Goal: Transaction & Acquisition: Purchase product/service

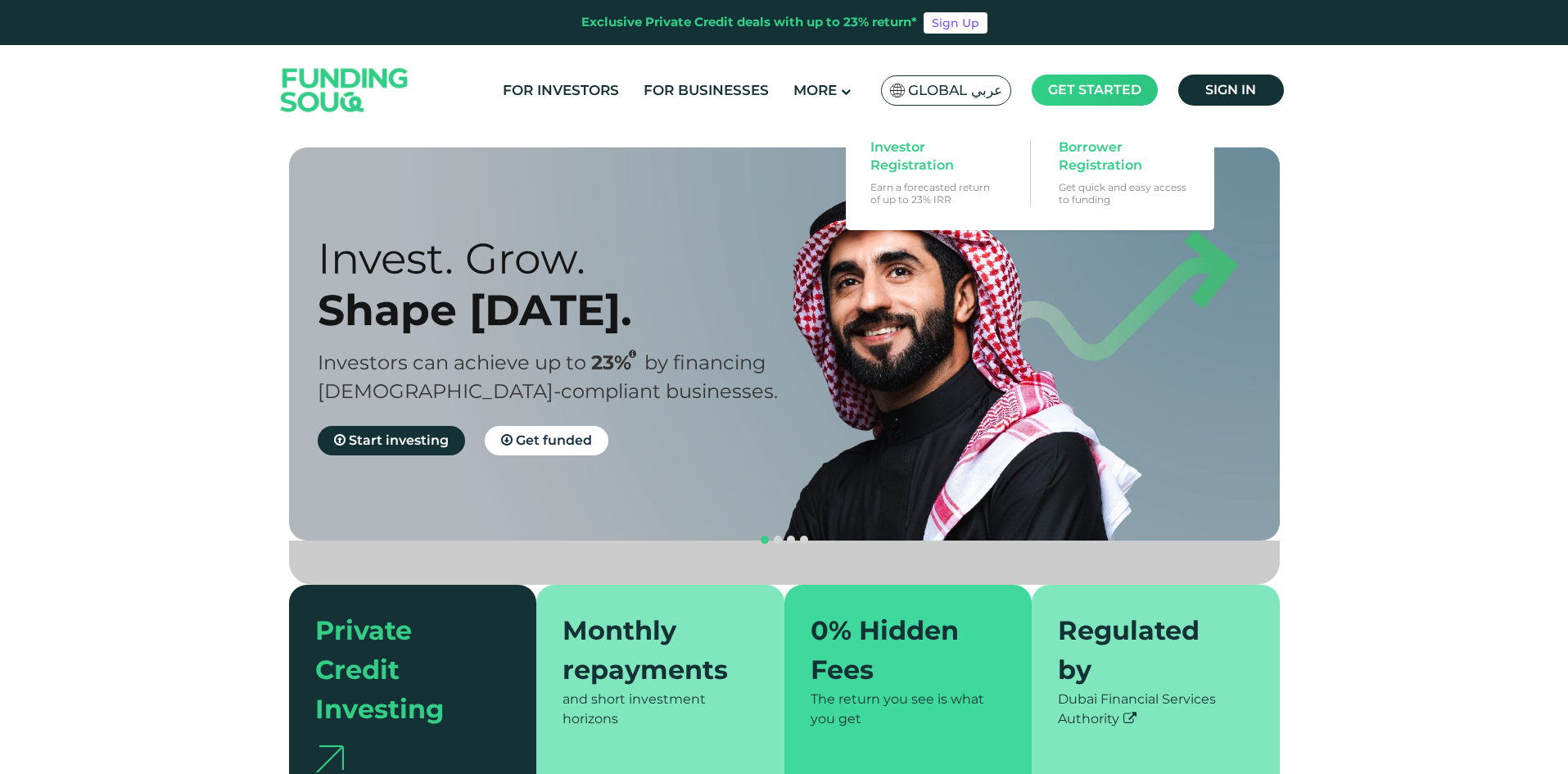
click at [1079, 94] on span "Get started" at bounding box center [1095, 89] width 94 height 15
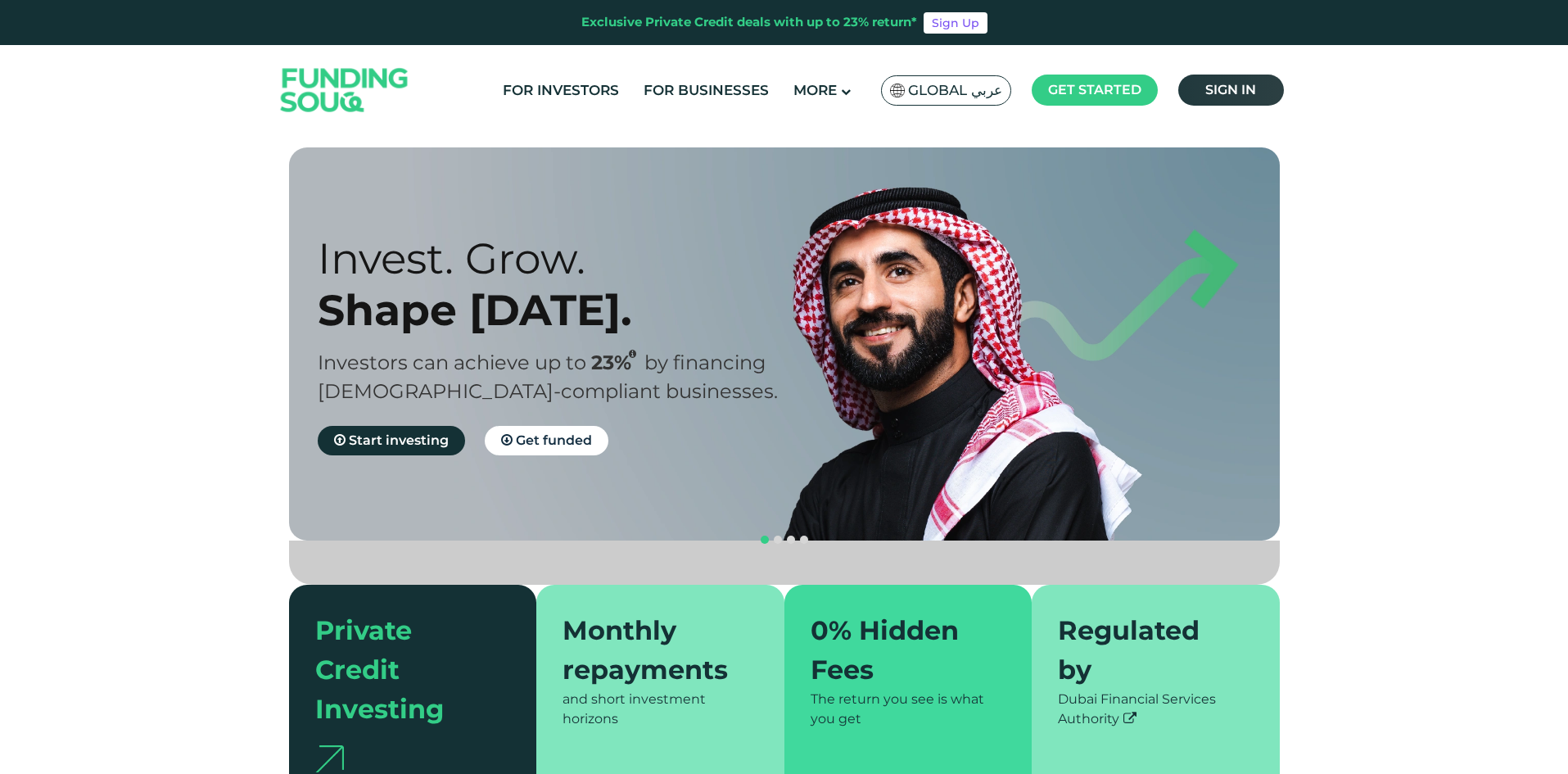
click at [1225, 95] on span "Sign in" at bounding box center [1231, 89] width 51 height 15
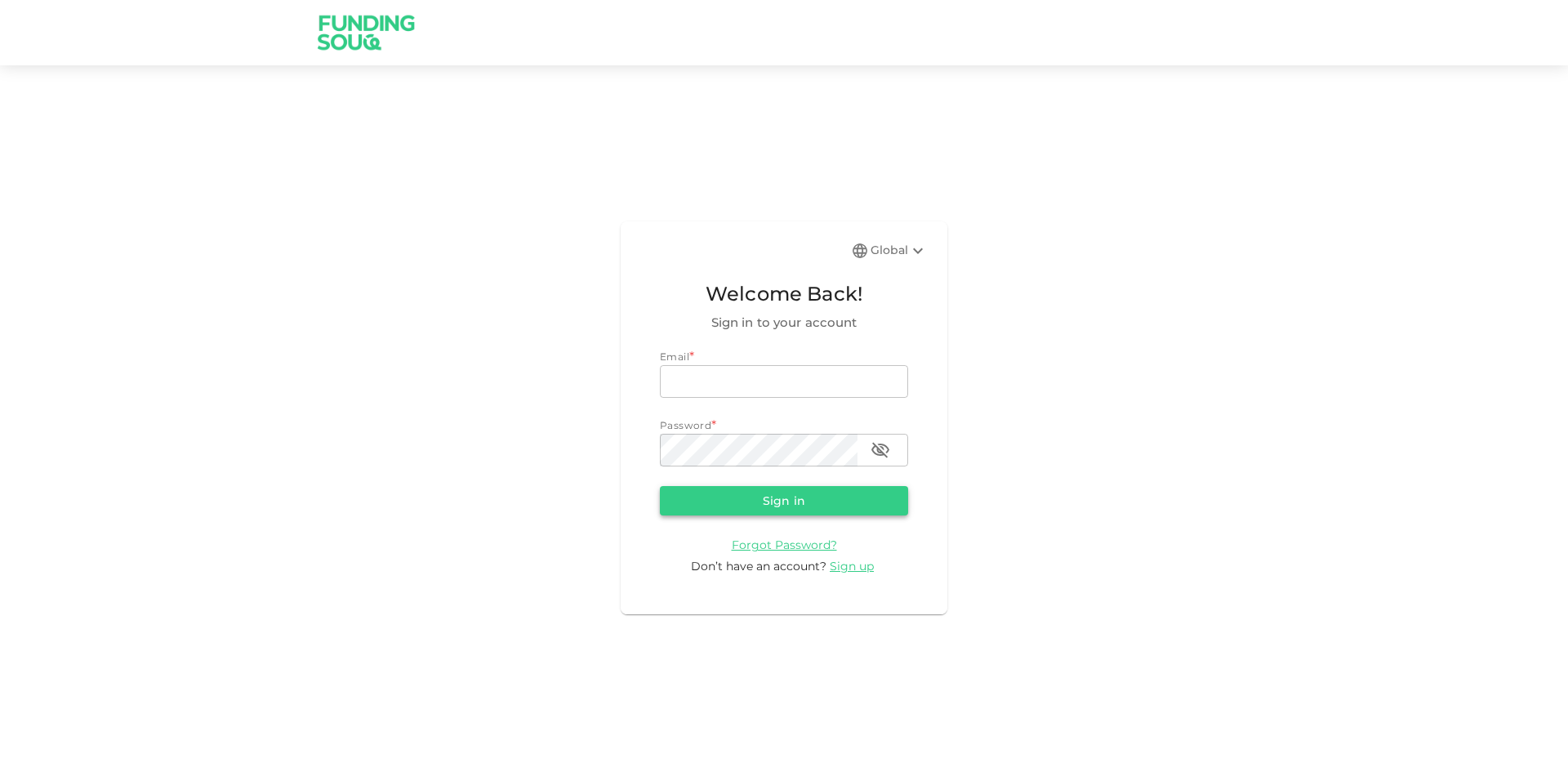
type input "aldumy@outlook.com"
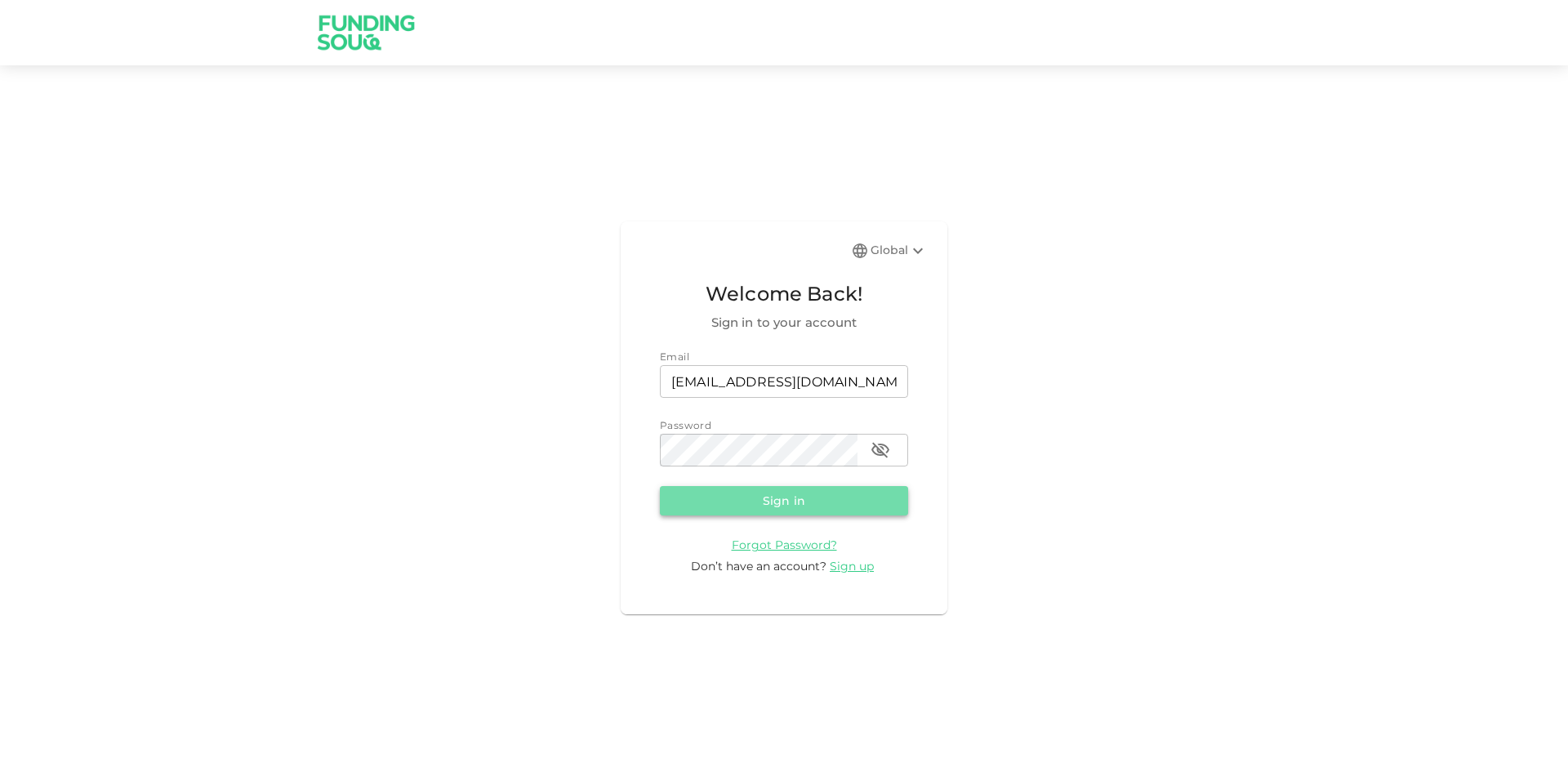
click at [730, 496] on button "Sign in" at bounding box center [783, 501] width 248 height 29
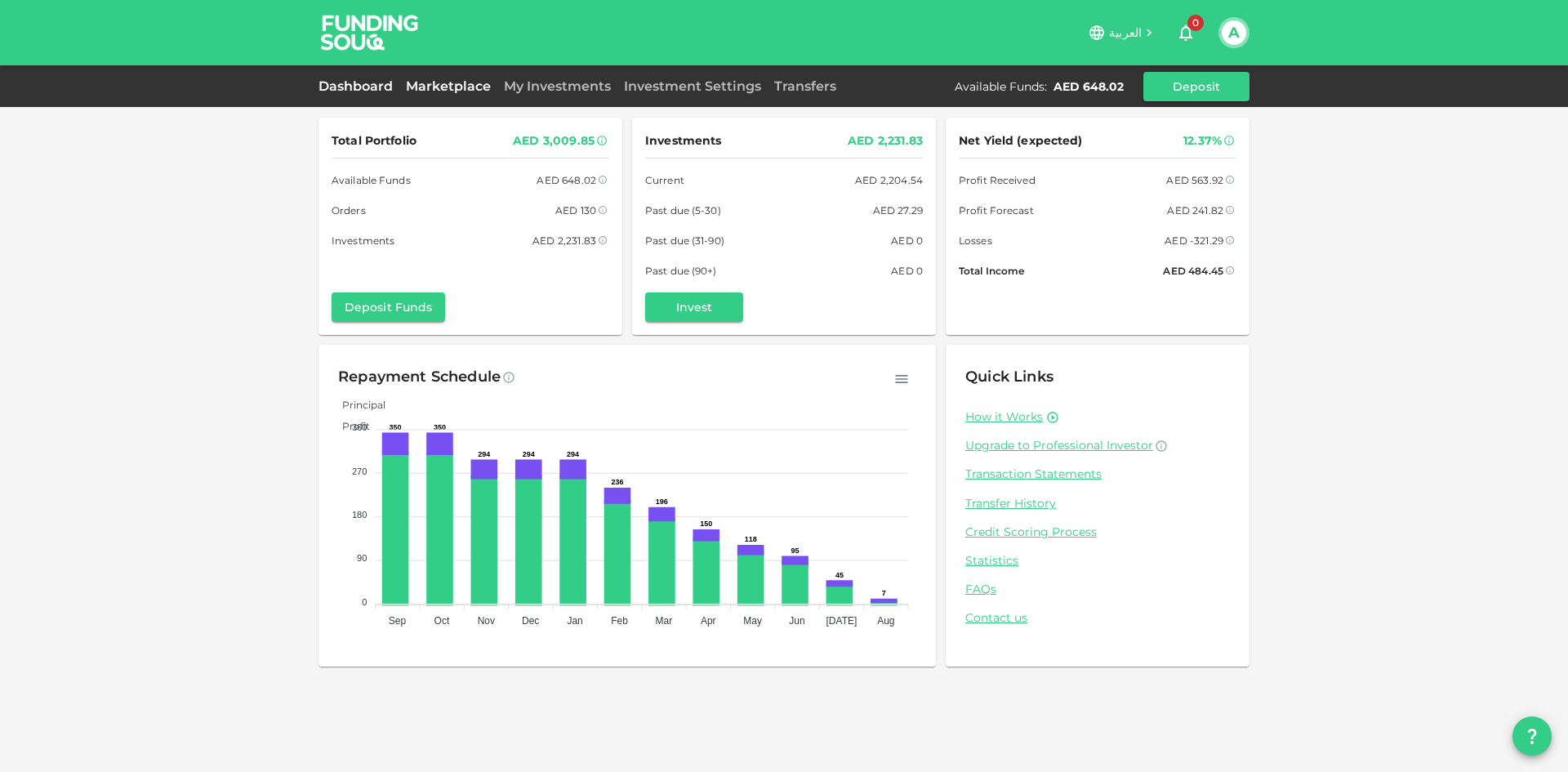
click at [476, 86] on link "Marketplace" at bounding box center [449, 86] width 98 height 15
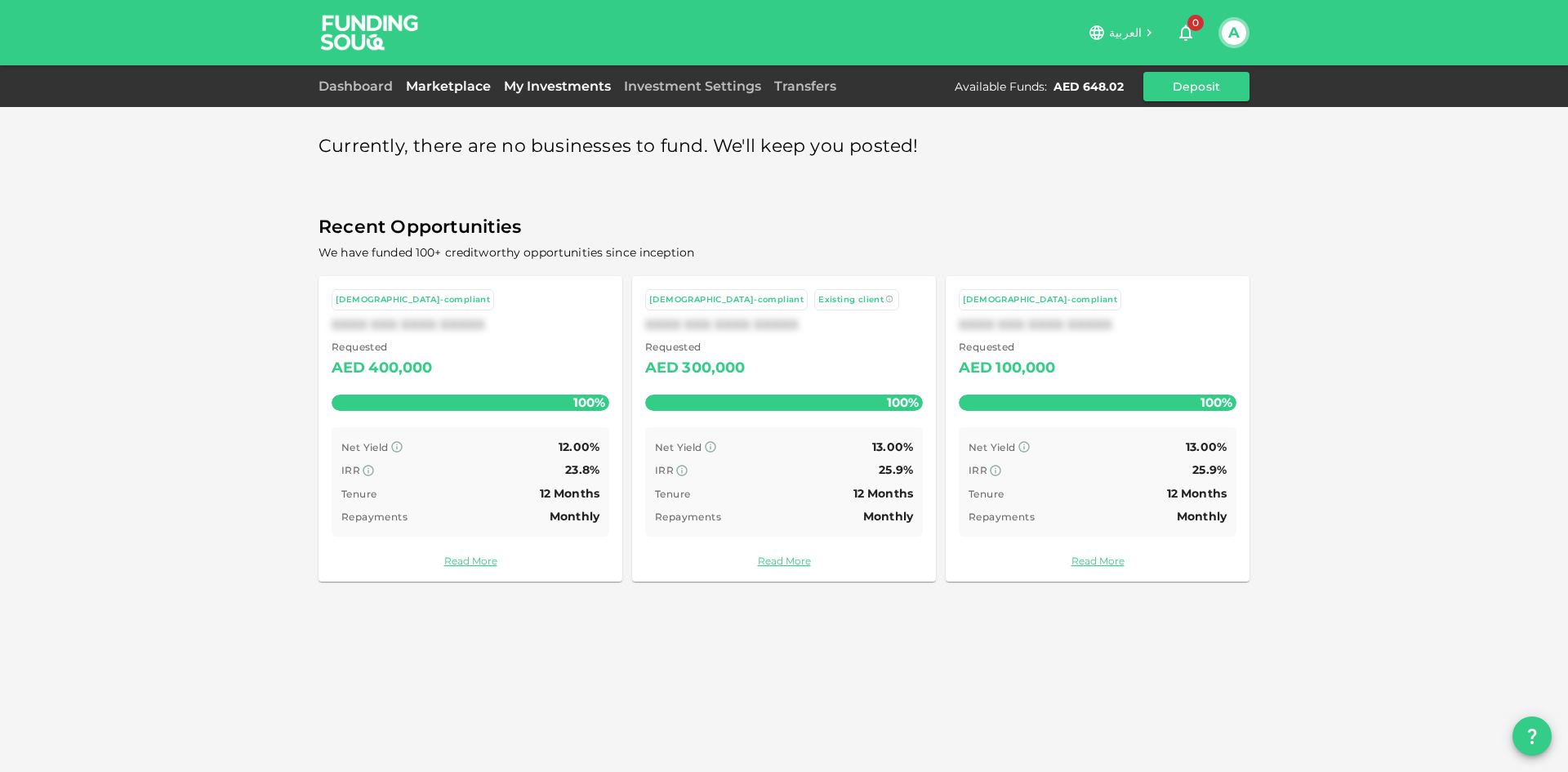
click at [548, 84] on link "My Investments" at bounding box center [558, 86] width 120 height 15
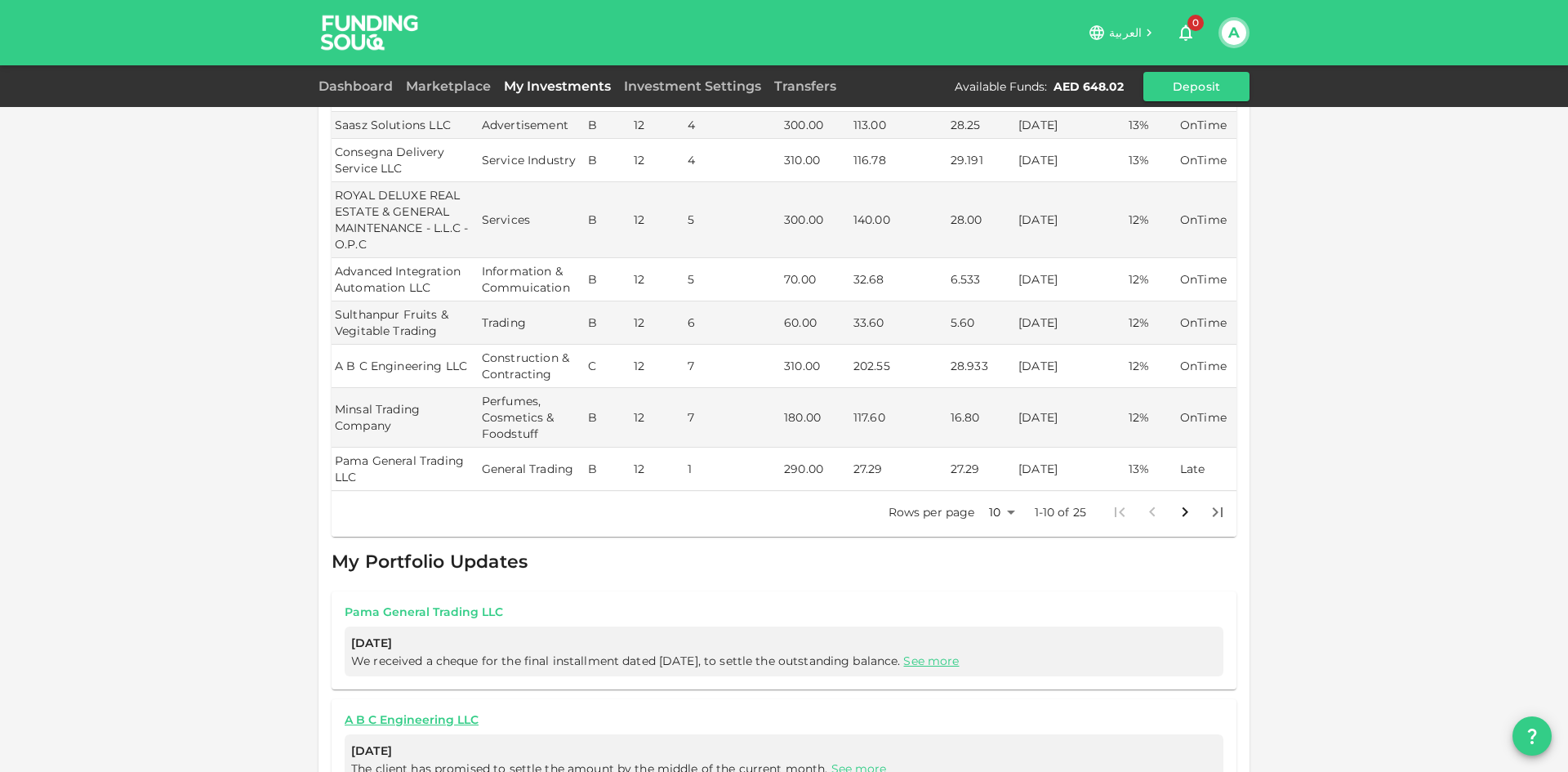
scroll to position [490, 0]
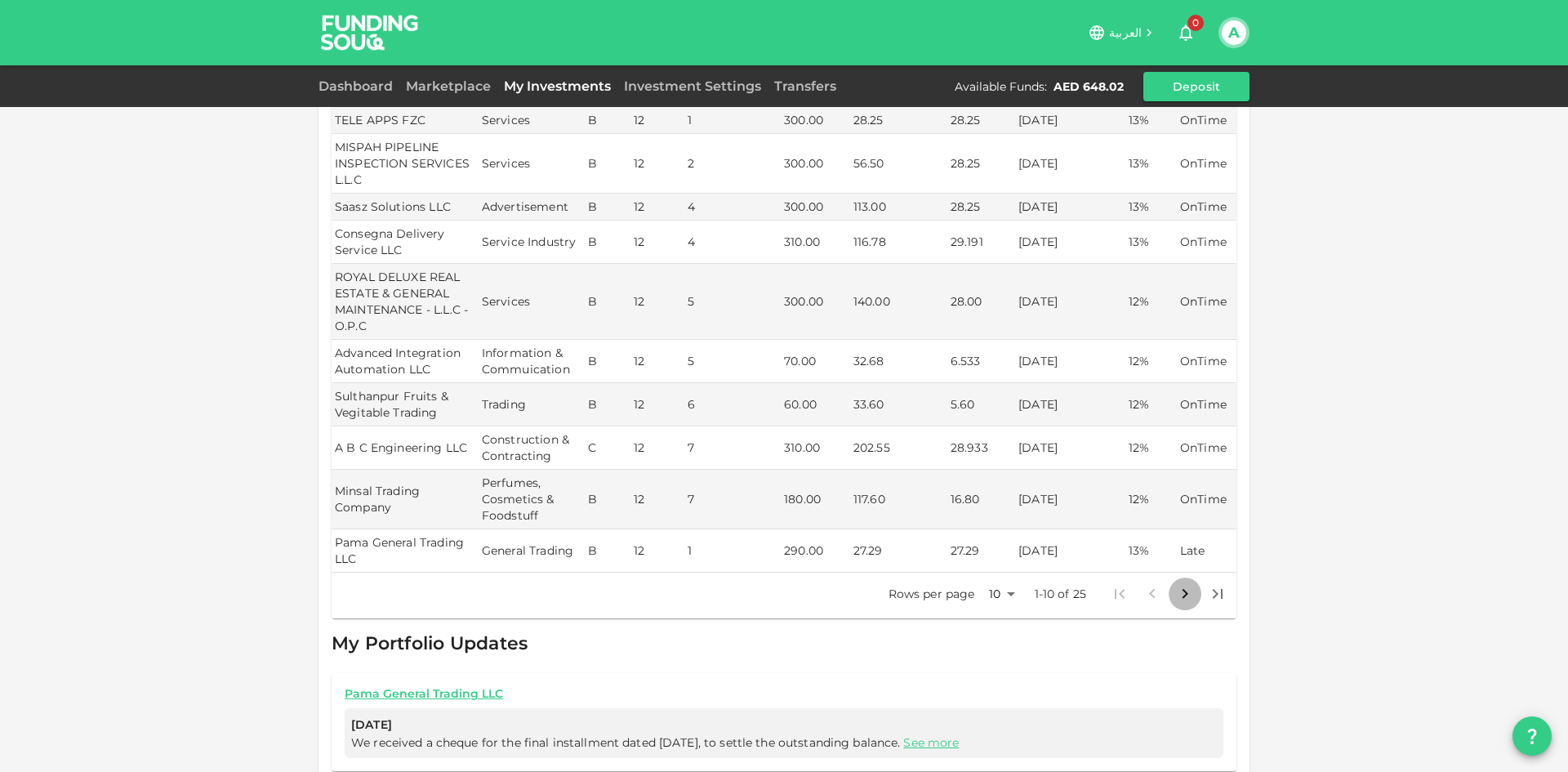
click at [1175, 584] on icon "Go to next page" at bounding box center [1185, 594] width 20 height 20
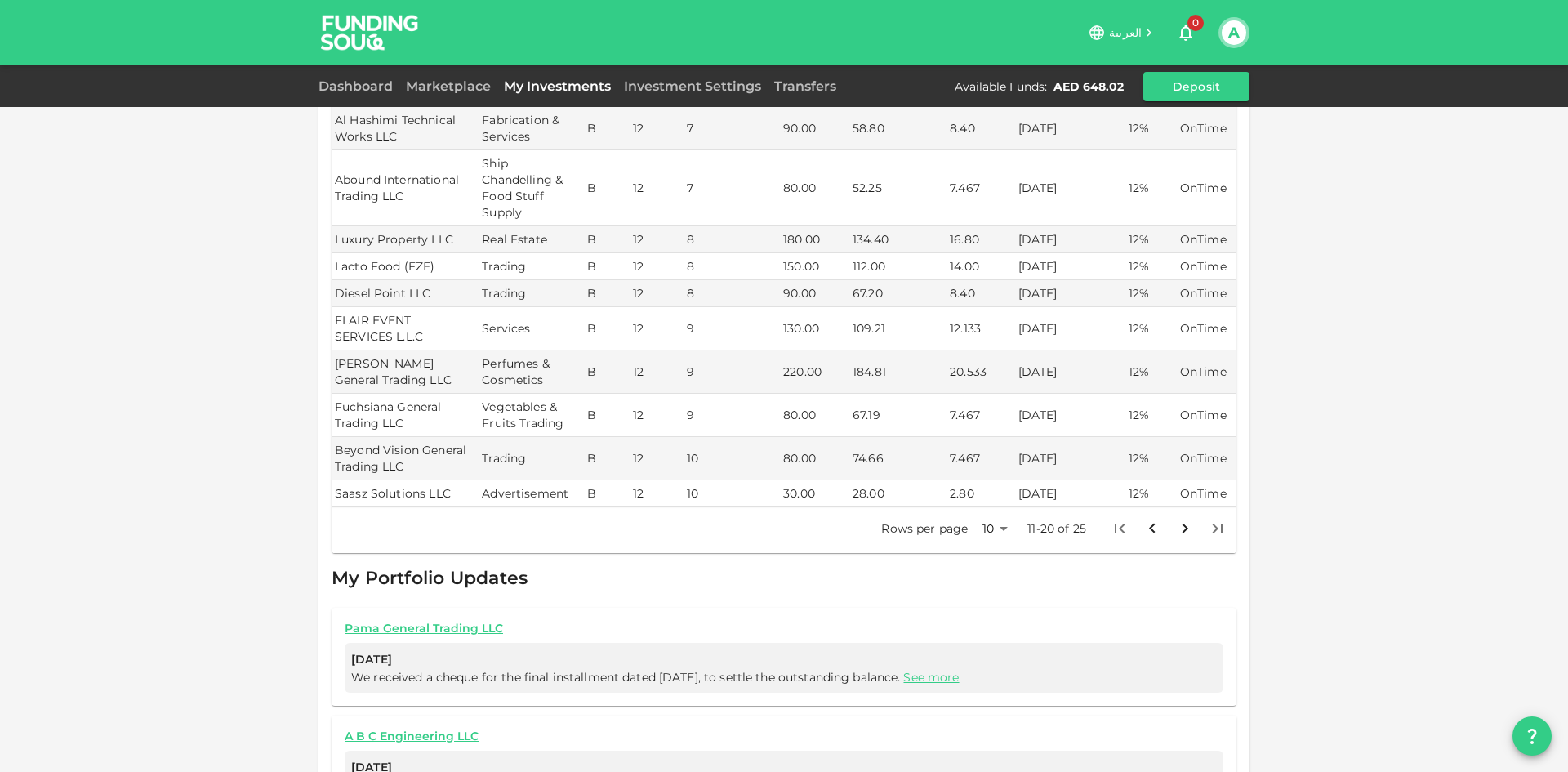
click at [1149, 523] on icon "Go to previous page" at bounding box center [1152, 528] width 6 height 9
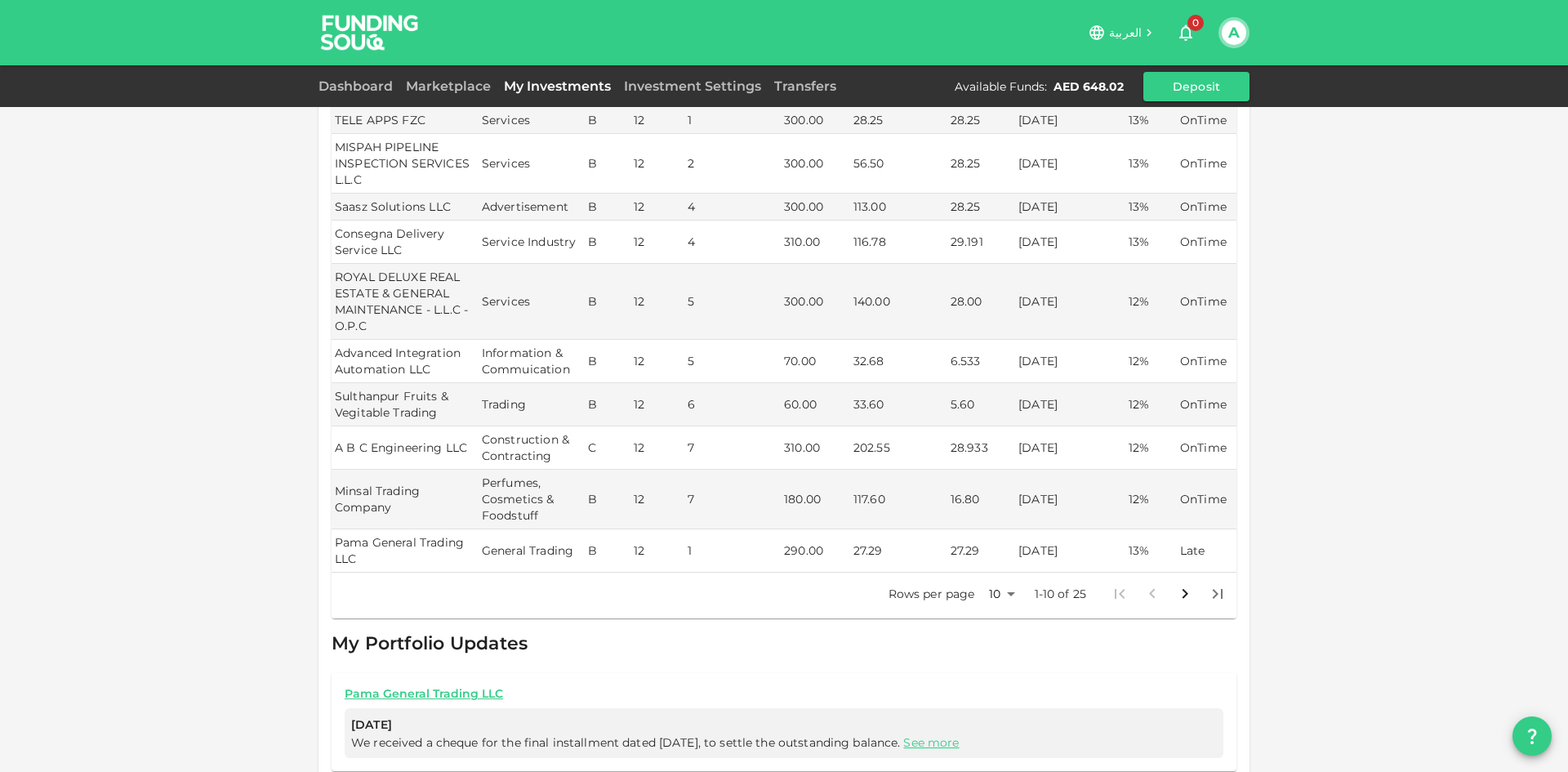
click at [993, 563] on body "العربية 0 A Dashboard Marketplace My Investments Investment Settings Transfers …" at bounding box center [784, 386] width 1568 height 772
click at [992, 689] on li "100" at bounding box center [995, 689] width 49 height 29
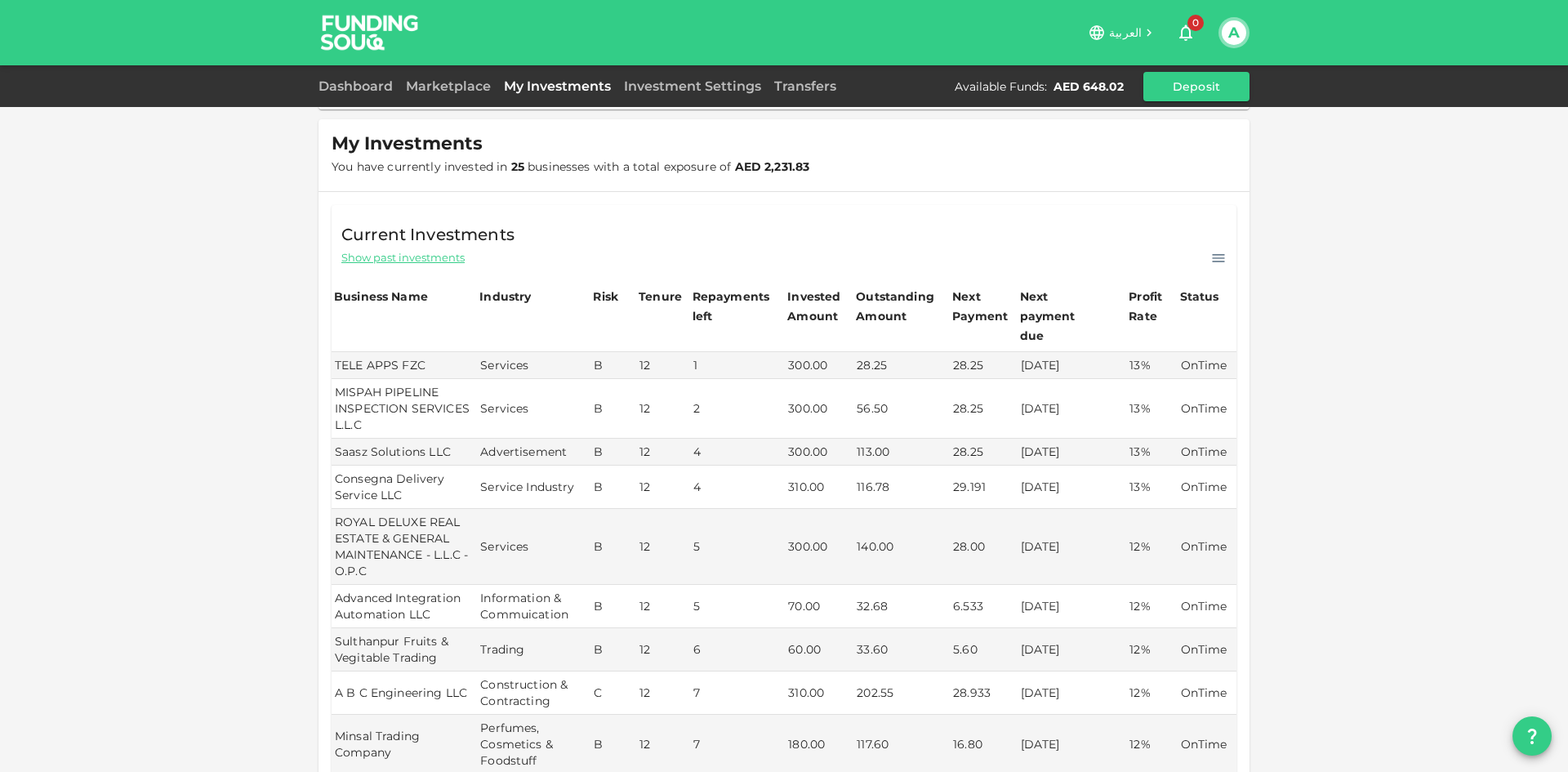
scroll to position [163, 0]
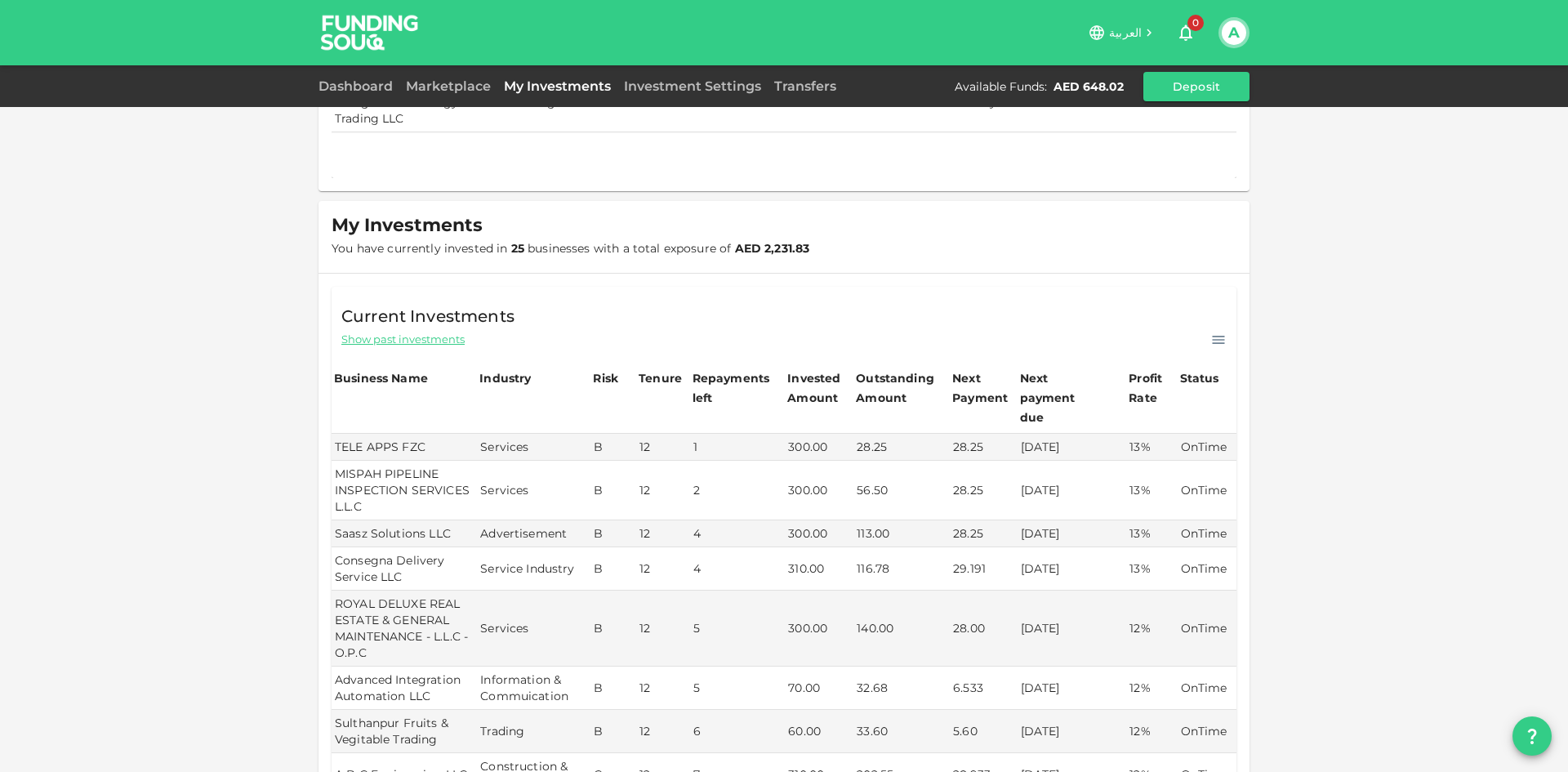
click at [440, 338] on span "Show past investments" at bounding box center [403, 340] width 124 height 15
type input "10"
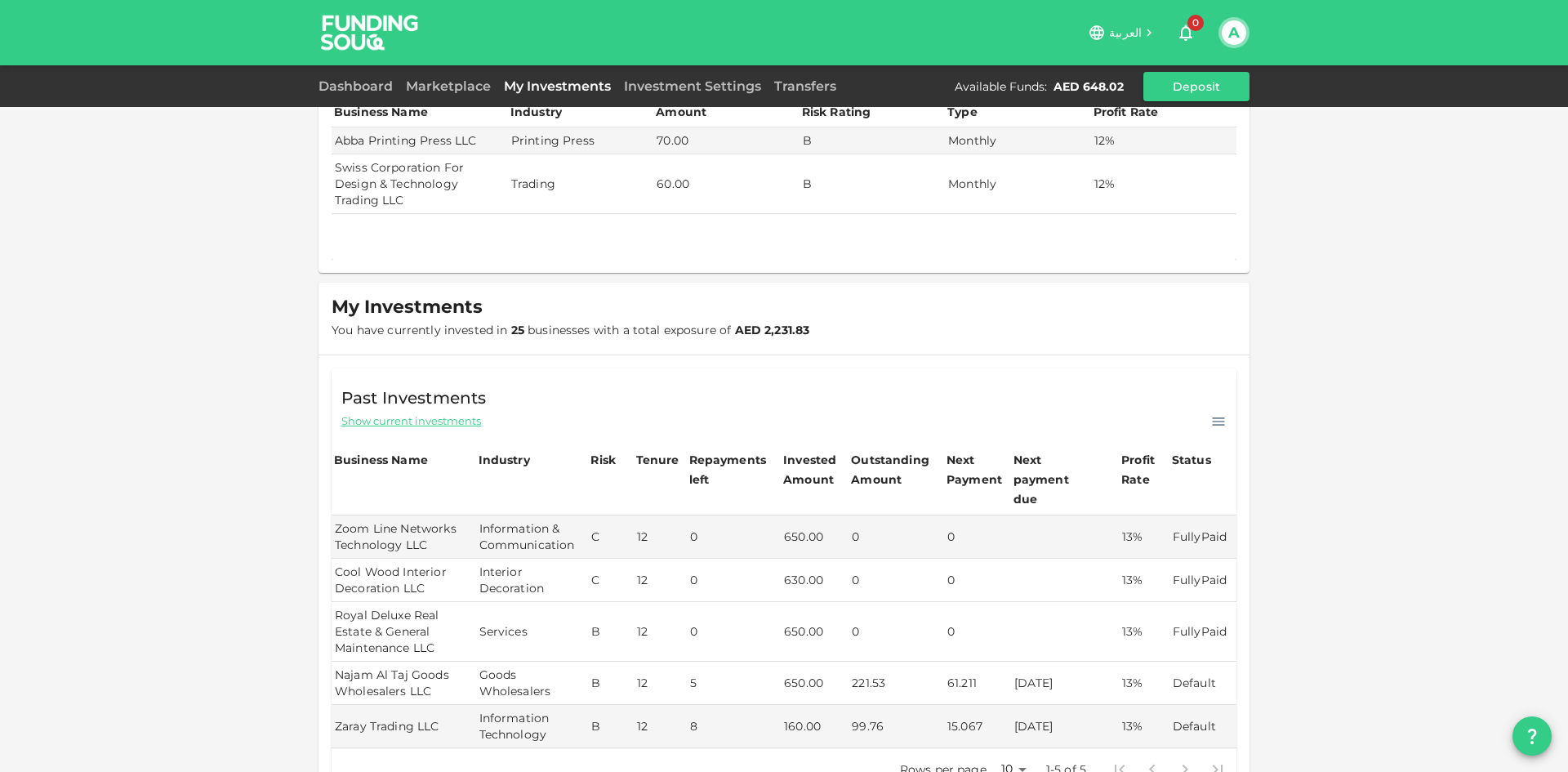
scroll to position [0, 0]
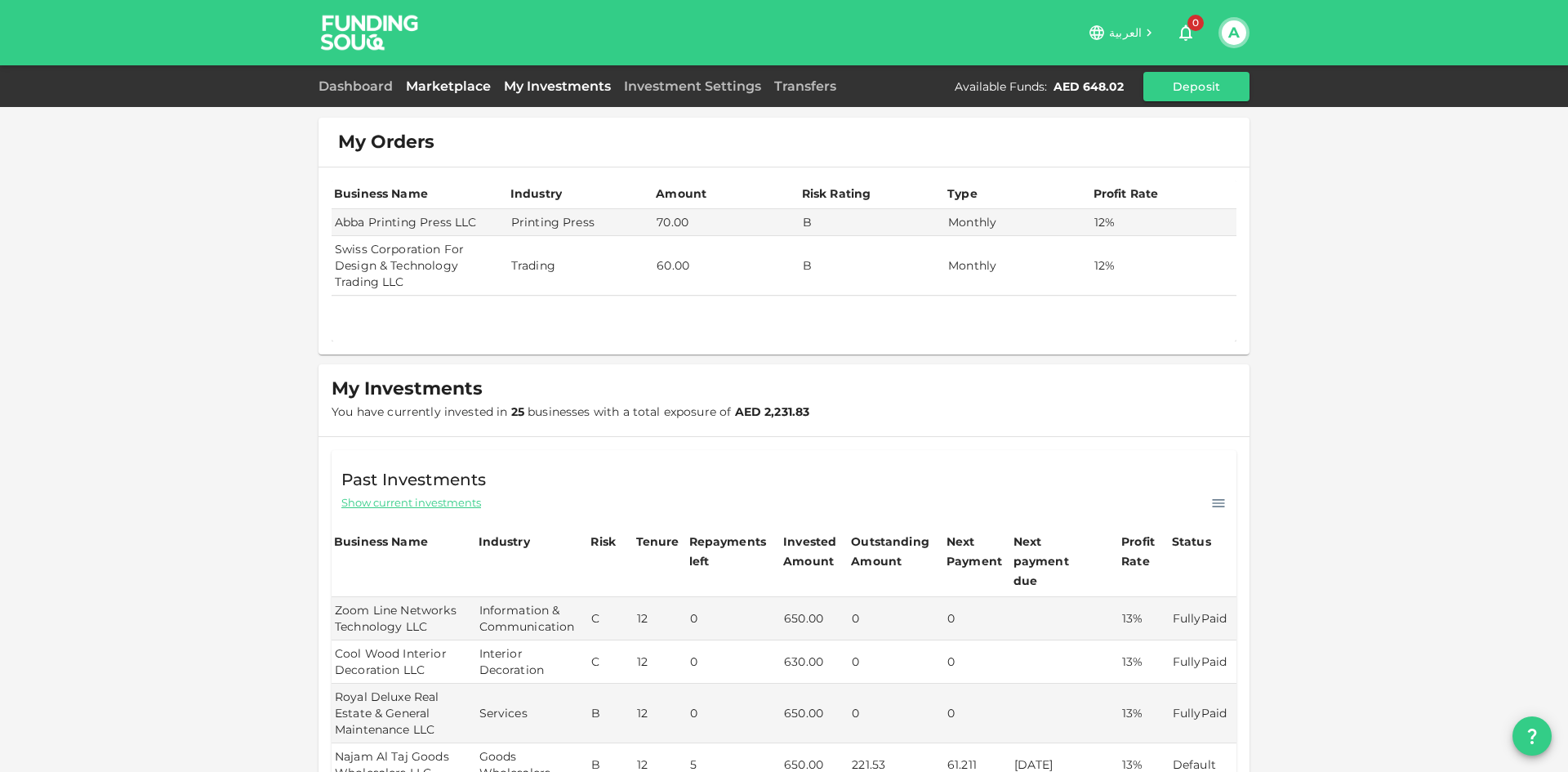
click at [431, 81] on link "Marketplace" at bounding box center [449, 86] width 98 height 15
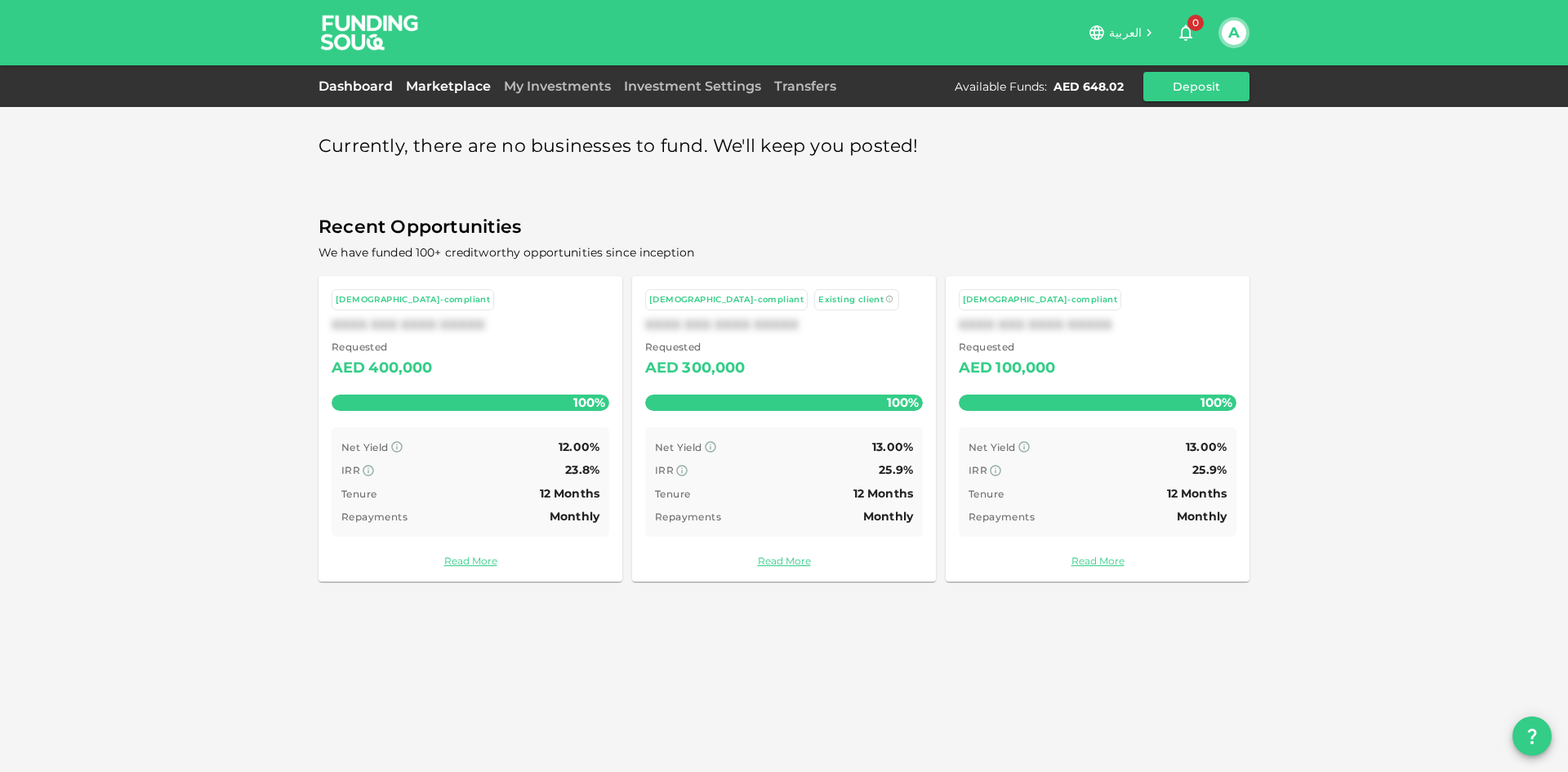
click at [344, 88] on link "Dashboard" at bounding box center [359, 86] width 81 height 15
